Goal: Transaction & Acquisition: Purchase product/service

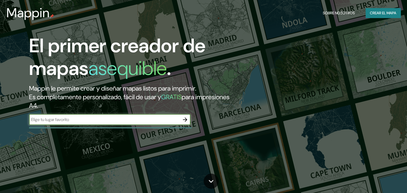
click at [380, 14] on font "Crear el mapa" at bounding box center [383, 13] width 26 height 7
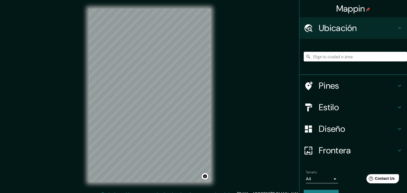
click at [323, 58] on input "Elige tu ciudad o área" at bounding box center [355, 57] width 103 height 10
click at [214, 102] on div "© Mapbox © OpenStreetMap Improve this map" at bounding box center [150, 95] width 140 height 191
click at [341, 58] on input "Departamento de Salto, Uruguay" at bounding box center [355, 57] width 103 height 10
click at [377, 58] on input "Departamento de Salto, Uruguay" at bounding box center [355, 57] width 103 height 10
click at [385, 57] on input "Departamento de Salto, Uruguay" at bounding box center [355, 57] width 103 height 10
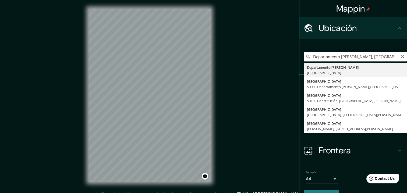
type input "Departamento de Salto, Uruguay"
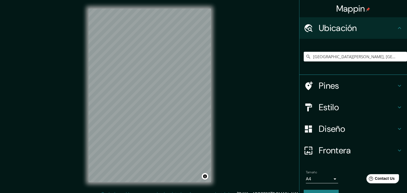
click at [178, 186] on div "© Mapbox © OpenStreetMap Improve this map" at bounding box center [150, 95] width 140 height 191
click at [238, 193] on html "Mappin Ubicación Departamento de Salto, Uruguay Pines Estilo Diseño Frontera El…" at bounding box center [203, 96] width 407 height 193
click at [212, 177] on div "© Mapbox © OpenStreetMap Improve this map" at bounding box center [150, 95] width 140 height 191
click at [236, 127] on div "Mappin Ubicación Departamento de Salto, Uruguay Pines Estilo Diseño Frontera El…" at bounding box center [203, 99] width 407 height 199
click at [247, 124] on div "Mappin Ubicación Departamento de Salto, Uruguay Pines Estilo Diseño Frontera El…" at bounding box center [203, 99] width 407 height 199
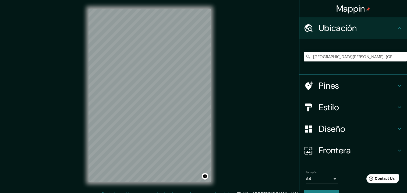
click at [174, 185] on div "© Mapbox © OpenStreetMap Improve this map" at bounding box center [150, 95] width 140 height 191
click at [218, 141] on div "© Mapbox © OpenStreetMap Improve this map" at bounding box center [150, 95] width 140 height 191
click at [200, 193] on html "Mappin Ubicación Departamento de Salto, Uruguay Pines Estilo Diseño Frontera El…" at bounding box center [203, 96] width 407 height 193
click at [233, 189] on div "Mappin Ubicación Departamento de Salto, Uruguay Pines Estilo Diseño Frontera El…" at bounding box center [203, 99] width 407 height 199
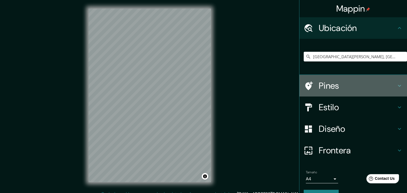
click at [321, 86] on h4 "Pines" at bounding box center [358, 85] width 78 height 11
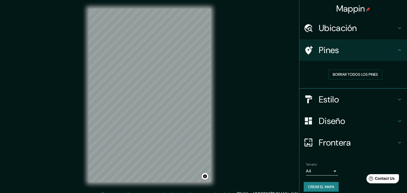
click at [323, 99] on h4 "Estilo" at bounding box center [358, 99] width 78 height 11
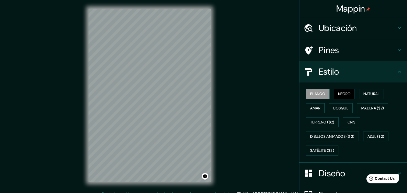
click at [342, 95] on font "Negro" at bounding box center [344, 93] width 13 height 7
click at [373, 96] on font "Natural" at bounding box center [372, 93] width 16 height 7
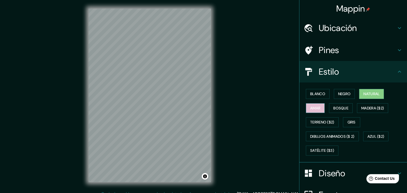
click at [313, 107] on font "Amar" at bounding box center [315, 108] width 10 height 7
click at [343, 107] on font "Bosque" at bounding box center [341, 108] width 15 height 7
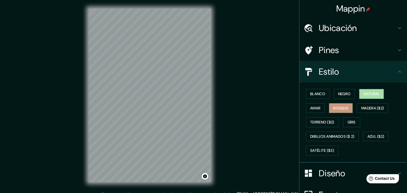
click at [369, 92] on font "Natural" at bounding box center [372, 93] width 16 height 7
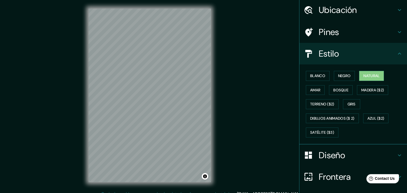
scroll to position [27, 0]
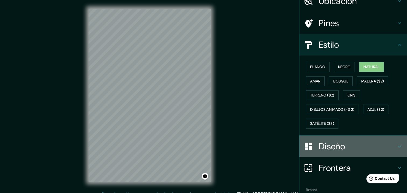
click at [333, 142] on h4 "Diseño" at bounding box center [358, 146] width 78 height 11
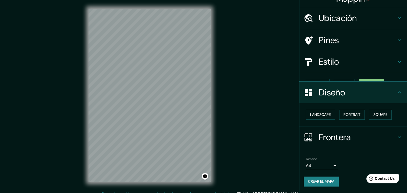
scroll to position [0, 0]
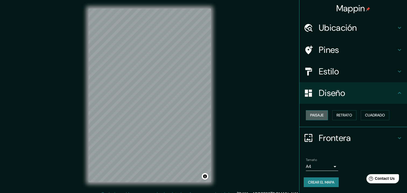
click at [306, 115] on button "Paisaje" at bounding box center [317, 115] width 22 height 10
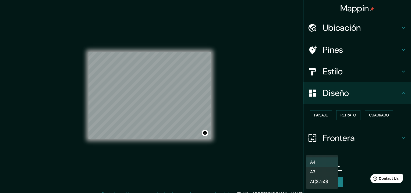
click at [333, 162] on body "Mappin Ubicación Departamento de Salto, Uruguay Pines Estilo Diseño Paisaje Ret…" at bounding box center [205, 96] width 411 height 193
click at [334, 172] on li "A3" at bounding box center [322, 172] width 32 height 10
type input "a4"
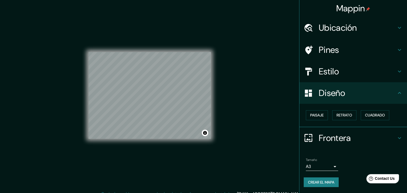
scroll to position [0, 0]
click at [206, 133] on button "Alternar atribución" at bounding box center [205, 133] width 6 height 6
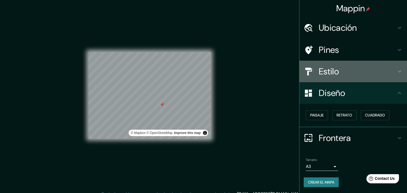
click at [332, 71] on h4 "Estilo" at bounding box center [358, 71] width 78 height 11
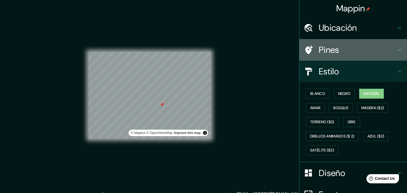
click at [328, 54] on h4 "Pines" at bounding box center [358, 49] width 78 height 11
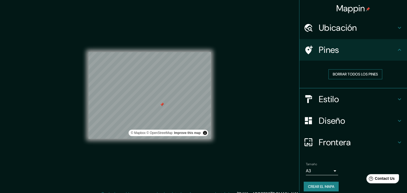
click at [352, 75] on font "Borrar todos los pines" at bounding box center [355, 74] width 45 height 7
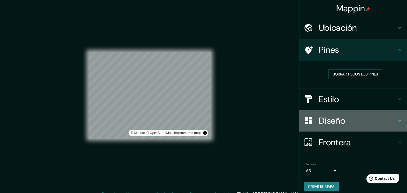
click at [340, 123] on h4 "Diseño" at bounding box center [358, 120] width 78 height 11
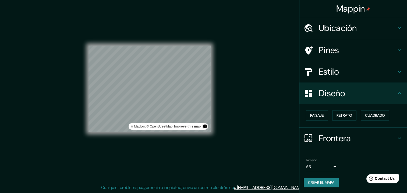
click at [244, 126] on div "Mappin Ubicación Departamento de Salto, Uruguay Pines Estilo Diseño Paisaje Ret…" at bounding box center [203, 93] width 407 height 199
click at [204, 126] on button "Alternar atribución" at bounding box center [205, 126] width 6 height 6
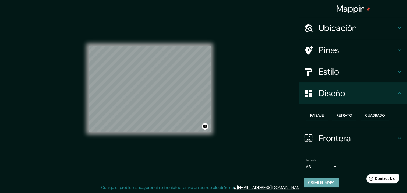
click at [330, 181] on font "Crear el mapa" at bounding box center [321, 182] width 26 height 7
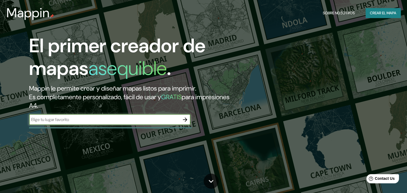
click at [372, 16] on font "Crear el mapa" at bounding box center [383, 13] width 26 height 7
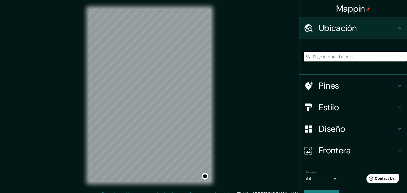
click at [339, 57] on input "Elige tu ciudad o área" at bounding box center [355, 57] width 103 height 10
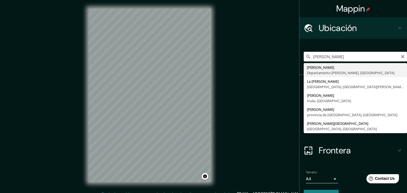
type input "Rivera, Departamento de Rivera, Uruguay"
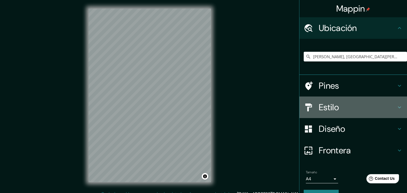
click at [325, 114] on div "Estilo" at bounding box center [354, 107] width 108 height 22
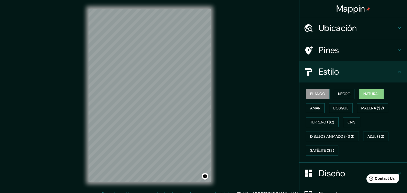
click at [365, 90] on font "Natural" at bounding box center [372, 93] width 16 height 7
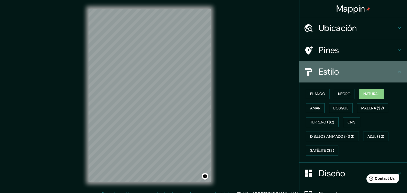
click at [346, 69] on h4 "Estilo" at bounding box center [358, 71] width 78 height 11
click at [334, 66] on h4 "Estilo" at bounding box center [358, 71] width 78 height 11
click at [399, 71] on div "Estilo" at bounding box center [354, 72] width 108 height 22
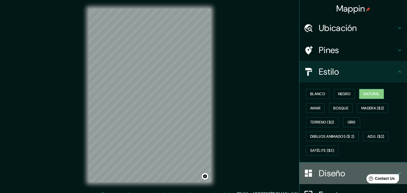
click at [327, 177] on h4 "Diseño" at bounding box center [358, 173] width 78 height 11
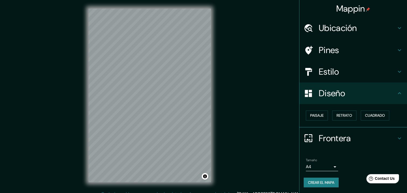
click at [326, 116] on div "Paisaje Retrato Cuadrado" at bounding box center [355, 115] width 103 height 14
click at [322, 117] on button "Paisaje" at bounding box center [317, 115] width 22 height 10
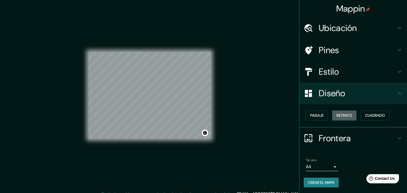
click at [337, 116] on font "Retrato" at bounding box center [345, 115] width 16 height 7
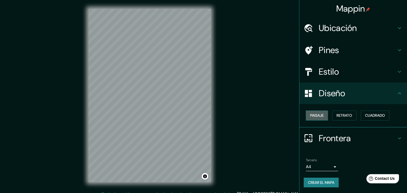
click at [316, 117] on font "Paisaje" at bounding box center [316, 115] width 13 height 7
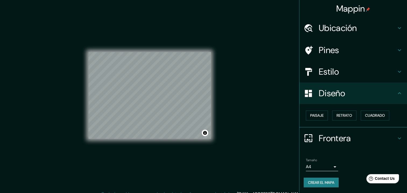
click at [333, 139] on h4 "Frontera" at bounding box center [358, 138] width 78 height 11
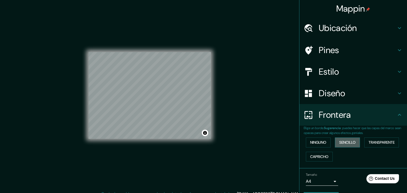
click at [342, 142] on font "Sencillo" at bounding box center [348, 142] width 16 height 7
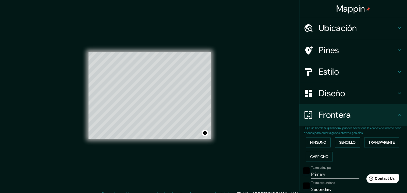
click at [342, 142] on font "Sencillo" at bounding box center [348, 142] width 16 height 7
type input "36"
click at [326, 144] on button "Ninguno" at bounding box center [318, 142] width 25 height 10
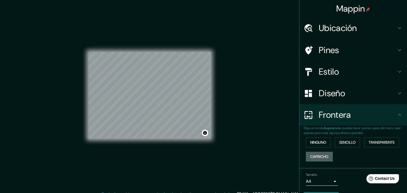
click at [328, 152] on button "Capricho" at bounding box center [319, 157] width 27 height 10
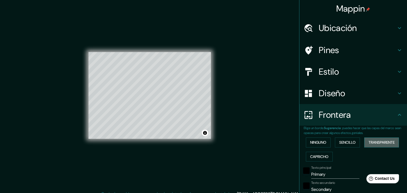
click at [376, 142] on font "Transparente" at bounding box center [382, 142] width 26 height 7
click at [320, 144] on font "Ninguno" at bounding box center [318, 142] width 16 height 7
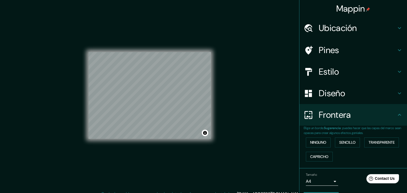
click at [319, 182] on body "Mappin Ubicación Rivera, Departamento de Rivera, Uruguay Pines Estilo Diseño Fr…" at bounding box center [203, 96] width 407 height 193
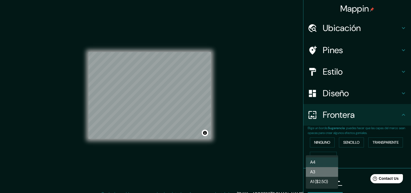
click at [323, 172] on li "A3" at bounding box center [322, 172] width 32 height 10
type input "a4"
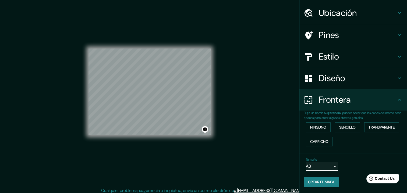
scroll to position [6, 0]
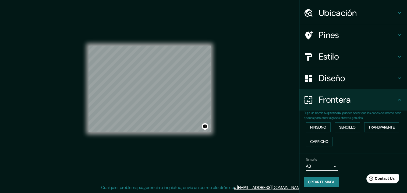
click at [326, 184] on font "Crear el mapa" at bounding box center [321, 182] width 26 height 7
click at [322, 178] on div "Crear el mapa" at bounding box center [353, 182] width 99 height 10
click at [348, 170] on div "Tamaño A3 a4" at bounding box center [353, 163] width 99 height 17
click at [329, 181] on font "Crear el mapa" at bounding box center [321, 182] width 26 height 7
click at [345, 102] on h4 "Frontera" at bounding box center [358, 99] width 78 height 11
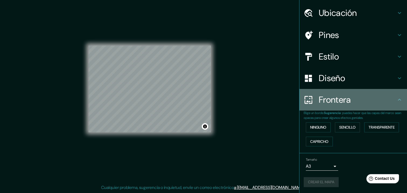
click at [397, 97] on icon at bounding box center [400, 99] width 6 height 6
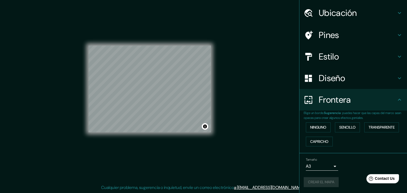
click at [389, 15] on h4 "Ubicación" at bounding box center [358, 13] width 78 height 11
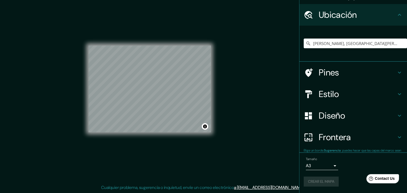
scroll to position [13, 0]
click at [391, 16] on h4 "Ubicación" at bounding box center [358, 15] width 78 height 11
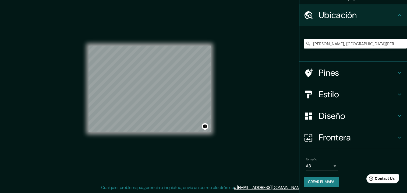
click at [397, 93] on icon at bounding box center [400, 94] width 6 height 6
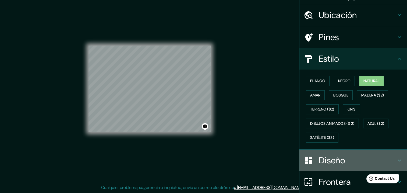
click at [396, 154] on div "Diseño" at bounding box center [354, 160] width 108 height 22
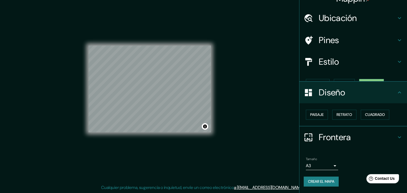
scroll to position [0, 0]
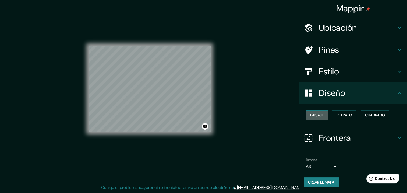
click at [316, 116] on font "Paisaje" at bounding box center [316, 115] width 13 height 7
click at [319, 173] on div "Tamaño A3 a4 Crear el mapa" at bounding box center [353, 174] width 99 height 36
click at [319, 178] on button "Crear el mapa" at bounding box center [321, 182] width 35 height 10
click at [321, 183] on div "Crear el mapa" at bounding box center [353, 182] width 99 height 10
drag, startPoint x: 351, startPoint y: 167, endPoint x: 352, endPoint y: 156, distance: 10.6
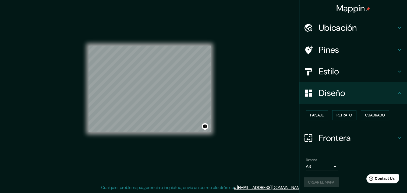
click at [352, 156] on div "Tamaño A3 a4" at bounding box center [353, 164] width 99 height 17
click at [388, 134] on h4 "Frontera" at bounding box center [358, 137] width 78 height 11
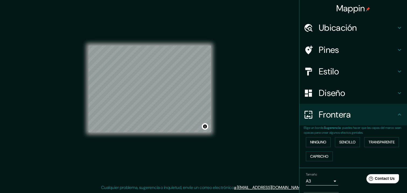
click at [377, 118] on h4 "Frontera" at bounding box center [358, 114] width 78 height 11
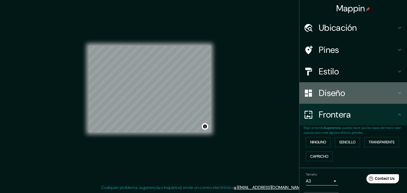
click at [381, 101] on div "Diseño" at bounding box center [354, 93] width 108 height 22
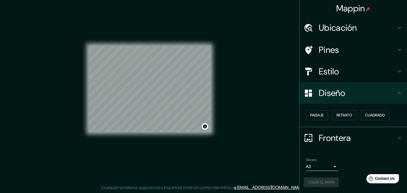
click at [327, 183] on div "Crear el mapa" at bounding box center [353, 182] width 99 height 10
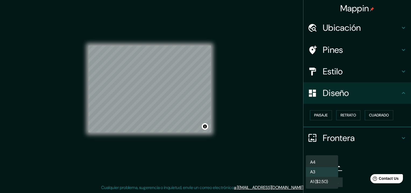
click at [330, 161] on body "Mappin Ubicación Rivera, Departamento de Rivera, Uruguay Pines Estilo Diseño Pa…" at bounding box center [205, 90] width 411 height 193
click at [331, 169] on li "A3" at bounding box center [322, 172] width 32 height 10
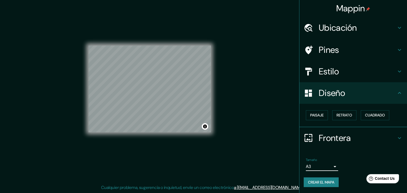
click at [333, 181] on button "Crear el mapa" at bounding box center [321, 182] width 35 height 10
drag, startPoint x: 212, startPoint y: 134, endPoint x: 242, endPoint y: 83, distance: 58.8
click at [242, 83] on div "Mappin Ubicación Rivera, Departamento de Rivera, Uruguay Pines Estilo Diseño Pa…" at bounding box center [203, 93] width 407 height 199
click at [314, 181] on font "Crear el mapa" at bounding box center [321, 182] width 26 height 7
click at [318, 179] on font "Crear el mapa" at bounding box center [321, 182] width 26 height 7
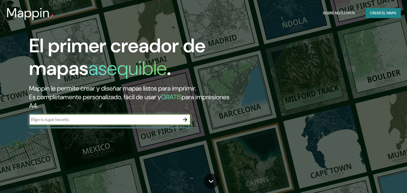
click at [390, 12] on font "Crear el mapa" at bounding box center [383, 13] width 26 height 7
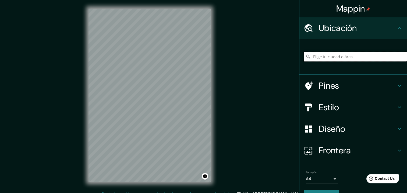
click at [314, 56] on input "Elige tu ciudad o área" at bounding box center [355, 57] width 103 height 10
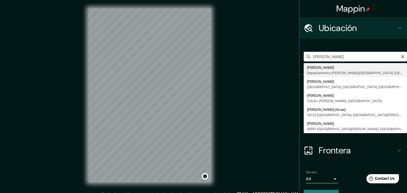
type input "Maldonado, Departamento de Maldonado, Uruguay"
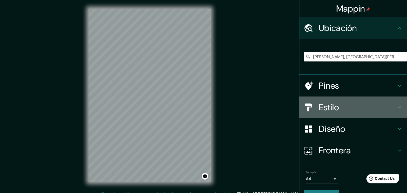
click at [328, 113] on div "Estilo" at bounding box center [354, 107] width 108 height 22
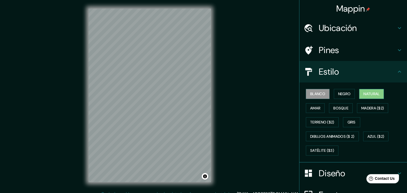
click at [368, 96] on font "Natural" at bounding box center [372, 93] width 16 height 7
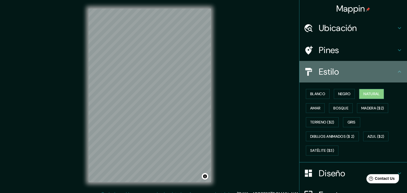
click at [344, 76] on h4 "Estilo" at bounding box center [358, 71] width 78 height 11
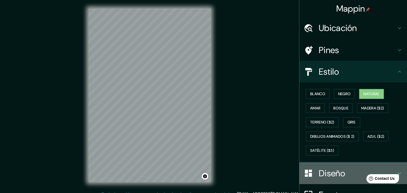
click at [333, 173] on h4 "Diseño" at bounding box center [358, 173] width 78 height 11
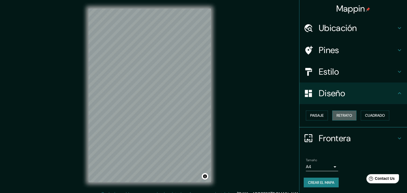
click at [342, 114] on font "Retrato" at bounding box center [345, 115] width 16 height 7
click at [318, 116] on font "Paisaje" at bounding box center [316, 115] width 13 height 7
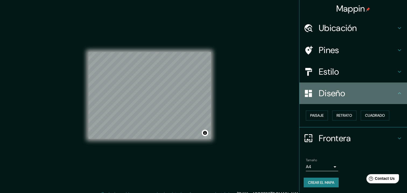
click at [338, 96] on h4 "Diseño" at bounding box center [358, 93] width 78 height 11
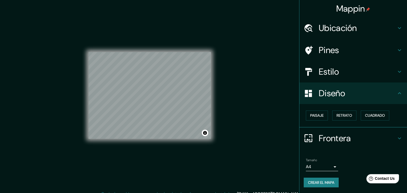
scroll to position [0, 0]
click at [332, 168] on body "Mappin Ubicación Maldonado, Departamento de Maldonado, Uruguay Pines Estilo Dis…" at bounding box center [203, 96] width 407 height 193
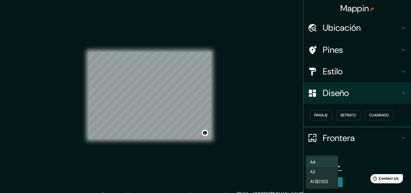
click at [319, 172] on li "A3" at bounding box center [322, 172] width 32 height 10
type input "a4"
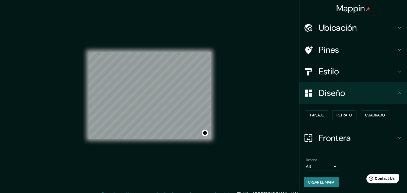
click at [272, 141] on div "Mappin Ubicación Maldonado, Departamento de Maldonado, Uruguay Pines Estilo Dis…" at bounding box center [203, 99] width 407 height 199
click at [260, 106] on div "Mappin Ubicación Maldonado, Departamento de Maldonado, Uruguay Pines Estilo Dis…" at bounding box center [203, 99] width 407 height 199
click at [325, 183] on font "Crear el mapa" at bounding box center [321, 182] width 26 height 7
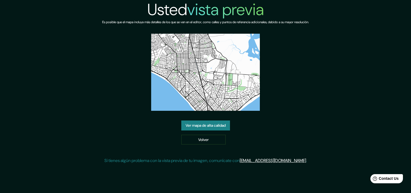
click at [213, 128] on link "Ver mapa de alta calidad" at bounding box center [205, 125] width 49 height 10
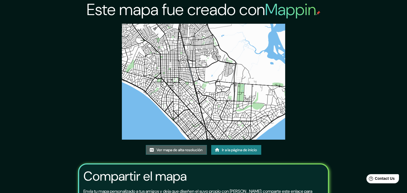
click at [192, 151] on font "Ver mapa de alta resolución" at bounding box center [180, 149] width 46 height 7
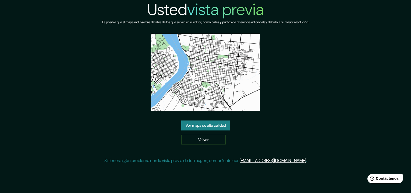
click at [219, 123] on link "Ver mapa de alta calidad" at bounding box center [205, 125] width 49 height 10
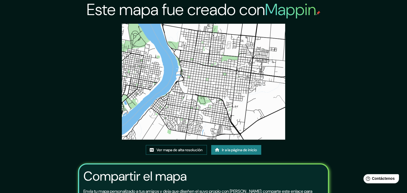
click at [185, 152] on font "Ver mapa de alta resolución" at bounding box center [180, 149] width 46 height 7
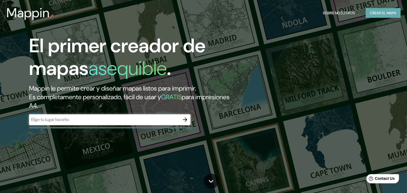
click at [378, 15] on font "Crear el mapa" at bounding box center [383, 13] width 26 height 7
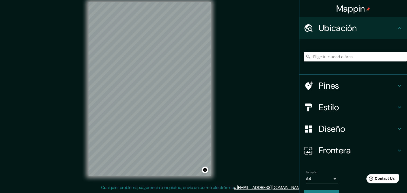
scroll to position [13, 0]
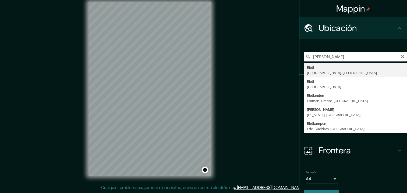
scroll to position [6, 0]
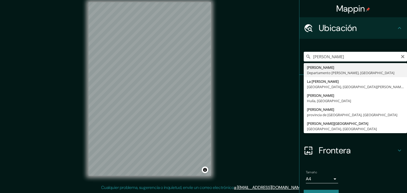
type input "[PERSON_NAME], [GEOGRAPHIC_DATA][PERSON_NAME], [GEOGRAPHIC_DATA]"
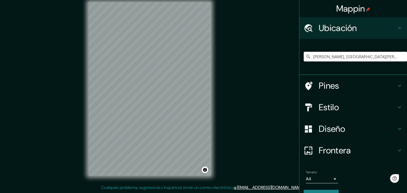
scroll to position [0, 0]
click at [313, 178] on body "Mappin Ubicación [PERSON_NAME], [GEOGRAPHIC_DATA][PERSON_NAME], [GEOGRAPHIC_DAT…" at bounding box center [203, 90] width 407 height 193
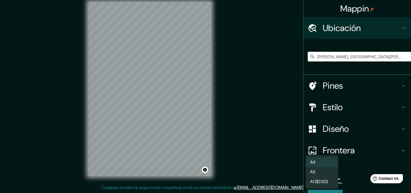
click at [319, 173] on li "A3" at bounding box center [322, 172] width 32 height 10
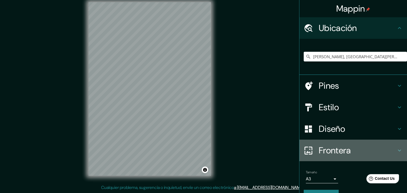
click at [330, 148] on h4 "Frontera" at bounding box center [358, 150] width 78 height 11
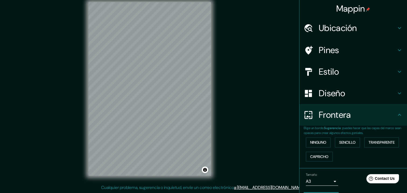
click at [324, 88] on h4 "Diseño" at bounding box center [358, 93] width 78 height 11
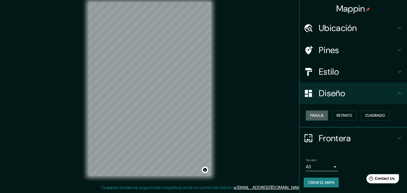
click at [319, 115] on font "Paisaje" at bounding box center [316, 115] width 13 height 7
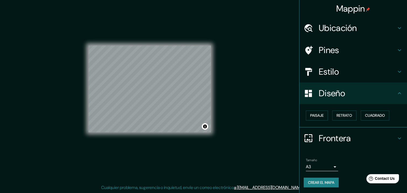
click at [323, 76] on h4 "Estilo" at bounding box center [358, 71] width 78 height 11
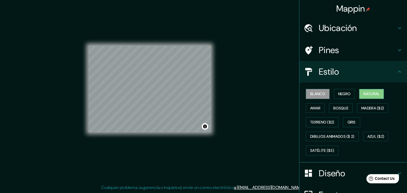
click at [367, 96] on font "Natural" at bounding box center [372, 93] width 16 height 7
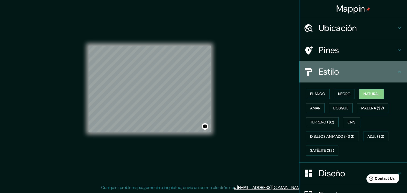
click at [397, 74] on icon at bounding box center [400, 71] width 6 height 6
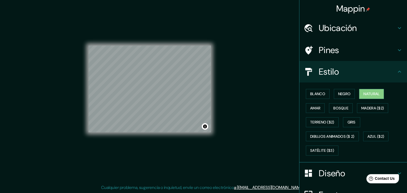
click at [173, 156] on div "© Mapbox © OpenStreetMap Improve this map" at bounding box center [150, 88] width 123 height 173
click at [252, 101] on div "Mappin Ubicación [PERSON_NAME], [GEOGRAPHIC_DATA][PERSON_NAME], [GEOGRAPHIC_DAT…" at bounding box center [203, 93] width 407 height 199
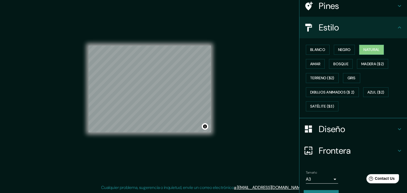
scroll to position [56, 0]
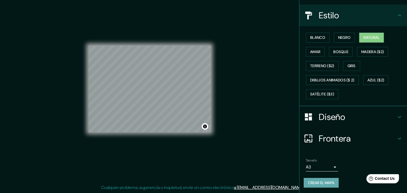
click at [329, 181] on font "Crear el mapa" at bounding box center [321, 182] width 26 height 7
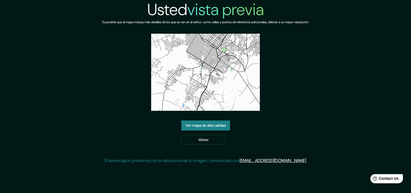
click at [199, 124] on link "Ver mapa de alta calidad" at bounding box center [205, 125] width 49 height 10
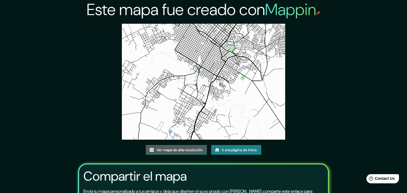
click at [185, 151] on font "Ver mapa de alta resolución" at bounding box center [180, 149] width 46 height 7
